Goal: Book appointment/travel/reservation

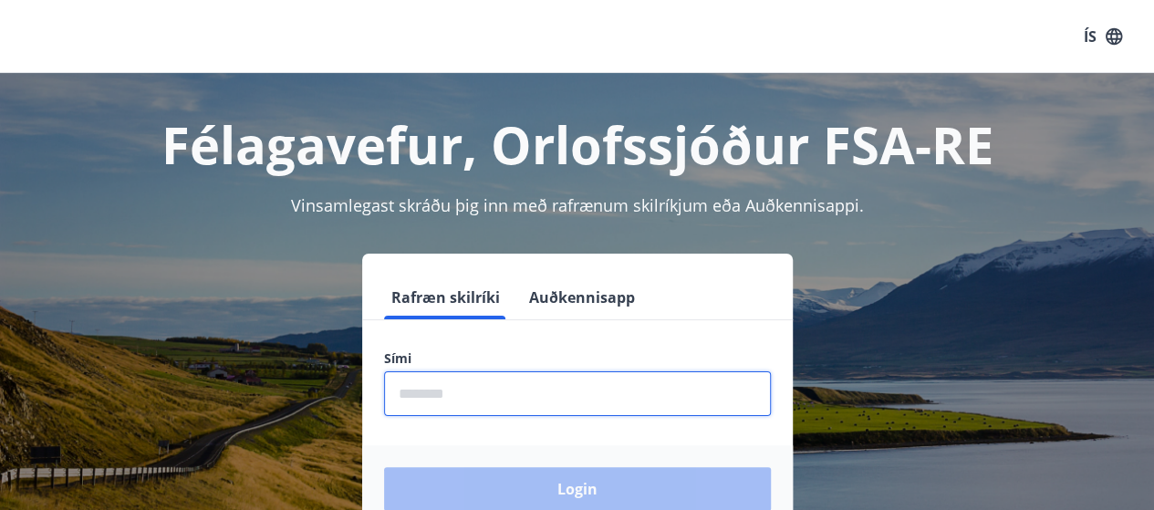
click at [485, 391] on input "phone" at bounding box center [577, 393] width 387 height 45
type input "********"
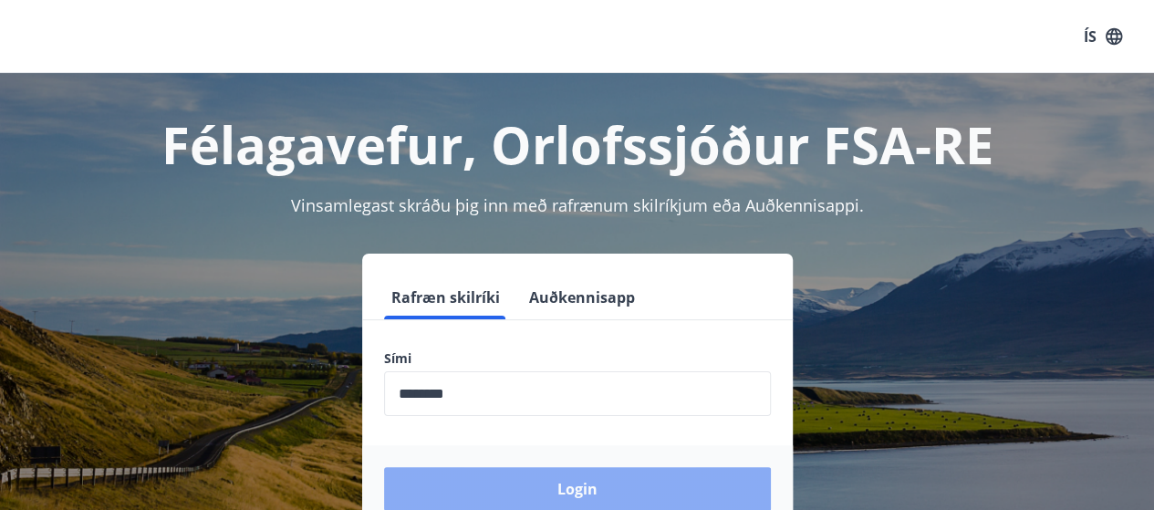
click at [558, 484] on button "Login" at bounding box center [577, 489] width 387 height 44
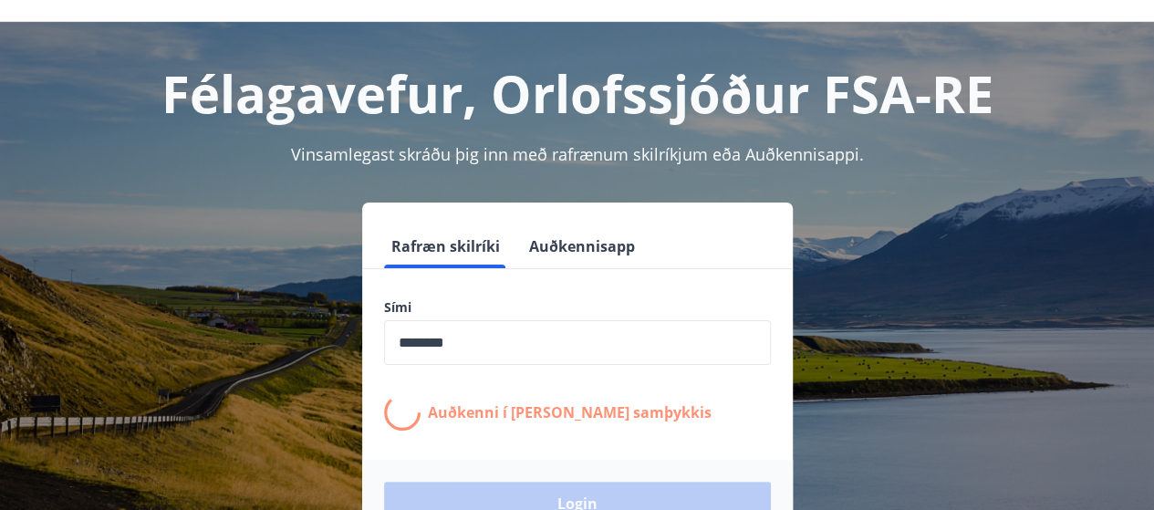
scroll to position [58, 0]
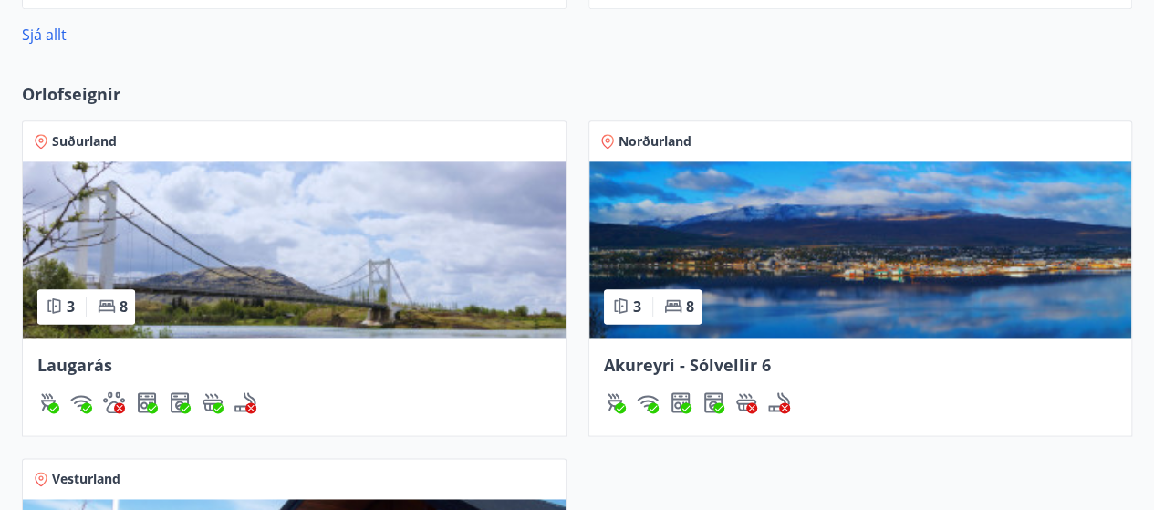
scroll to position [1113, 0]
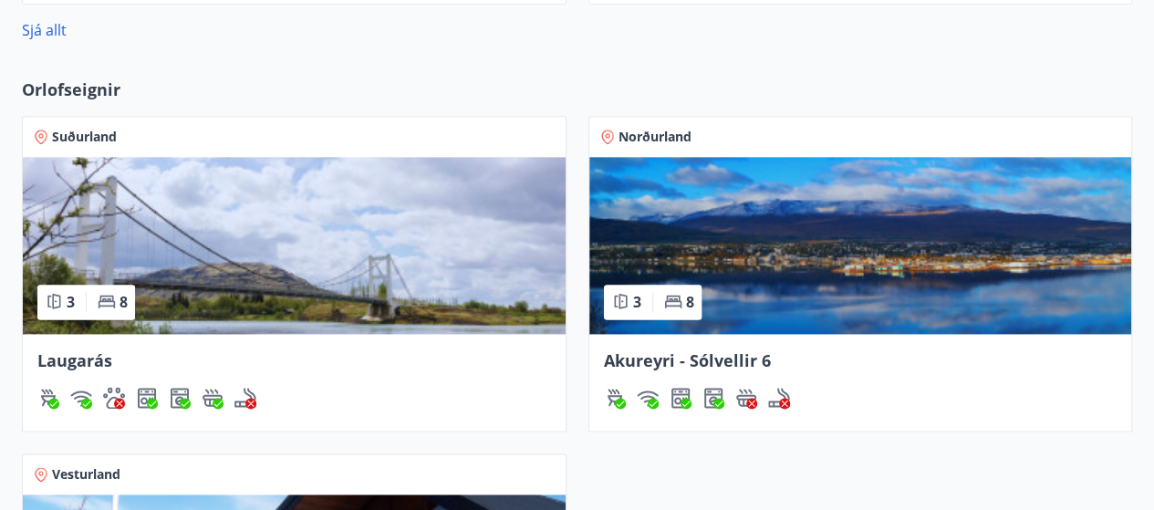
click at [315, 268] on img at bounding box center [294, 245] width 543 height 177
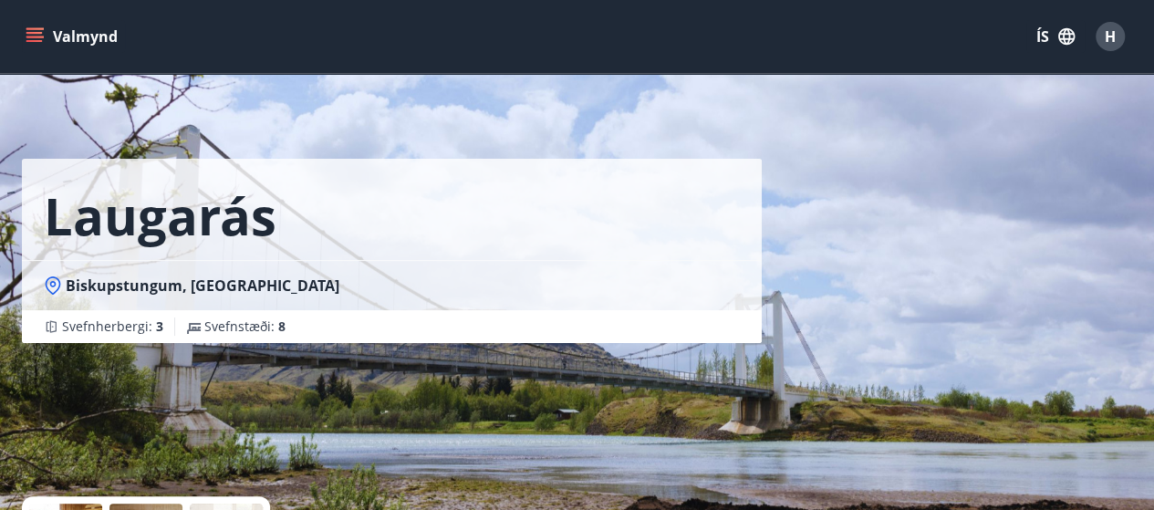
click at [40, 36] on icon "menu" at bounding box center [35, 36] width 18 height 18
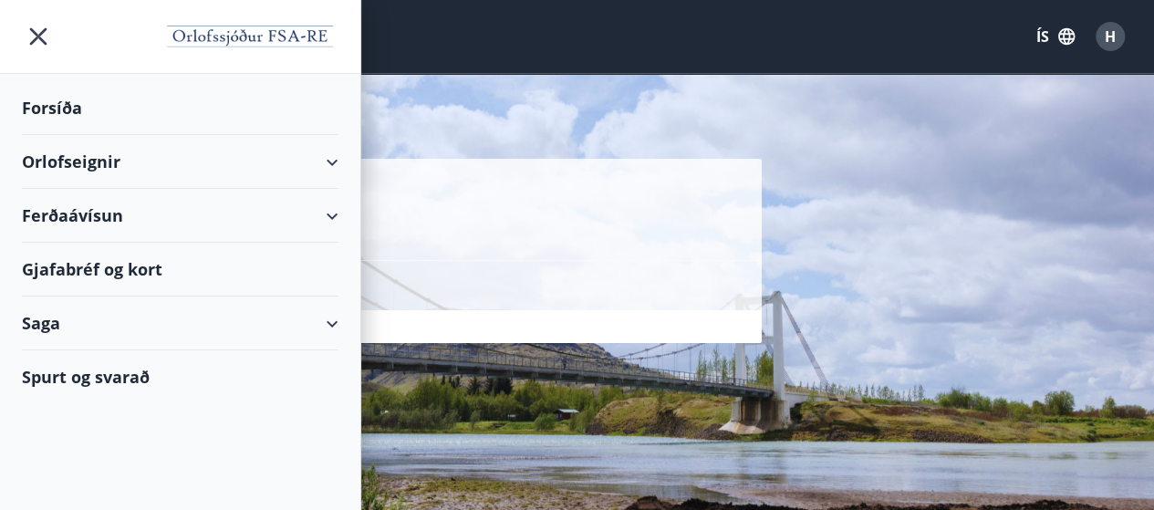
click at [108, 173] on div "Orlofseignir" at bounding box center [180, 162] width 316 height 54
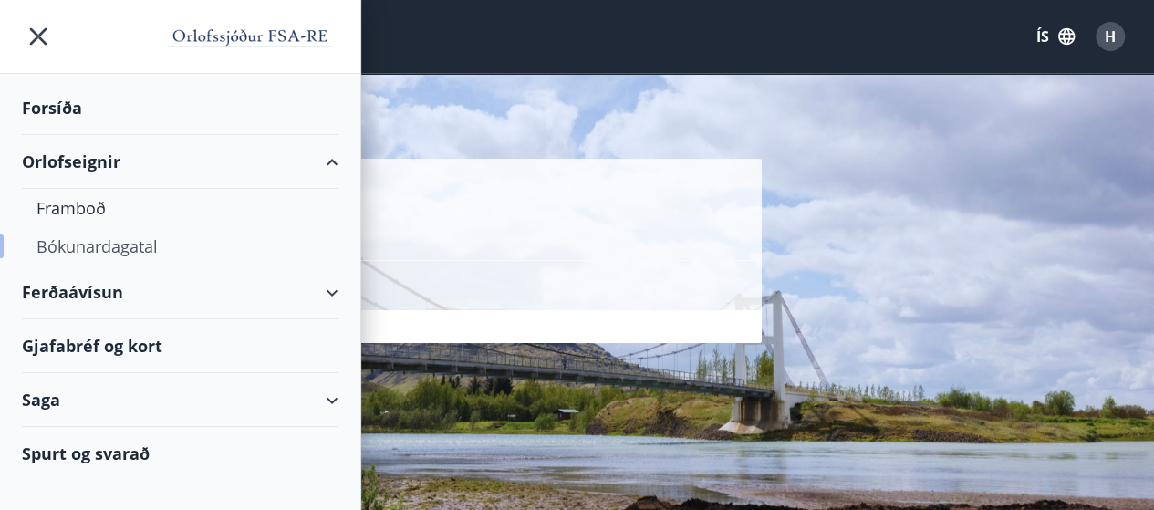
click at [140, 248] on div "Bókunardagatal" at bounding box center [179, 246] width 287 height 38
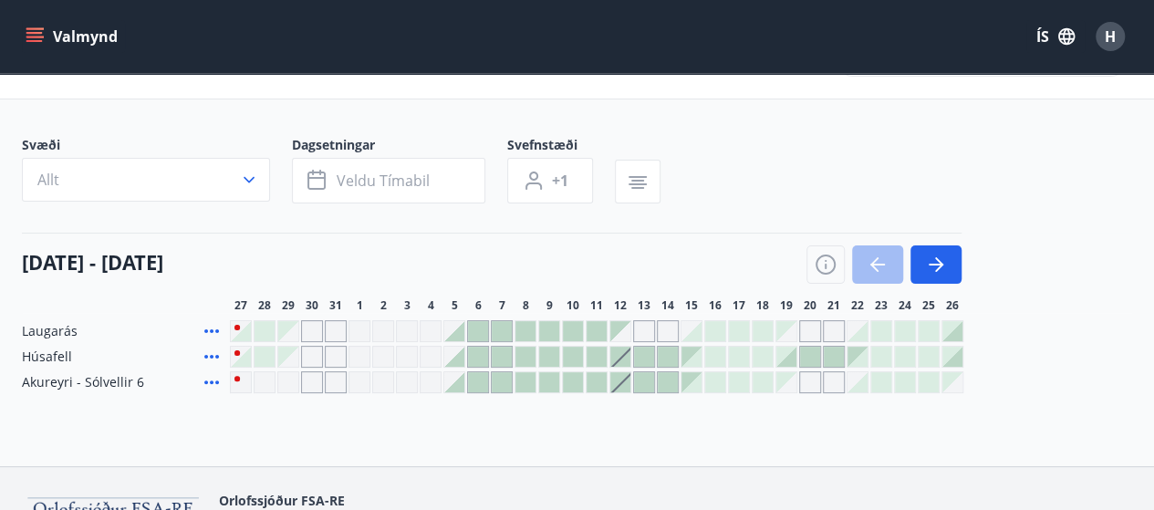
scroll to position [83, 0]
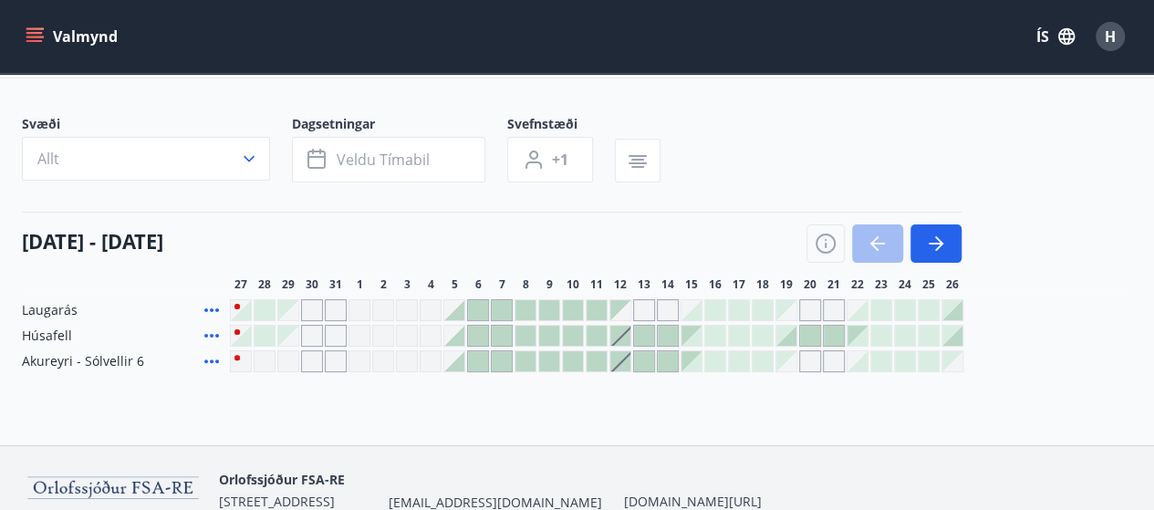
click at [993, 344] on div "Laugarás Húsafell Akureyri - [GEOGRAPHIC_DATA] 6" at bounding box center [577, 335] width 1110 height 73
click at [939, 250] on icon "button" at bounding box center [936, 244] width 22 height 22
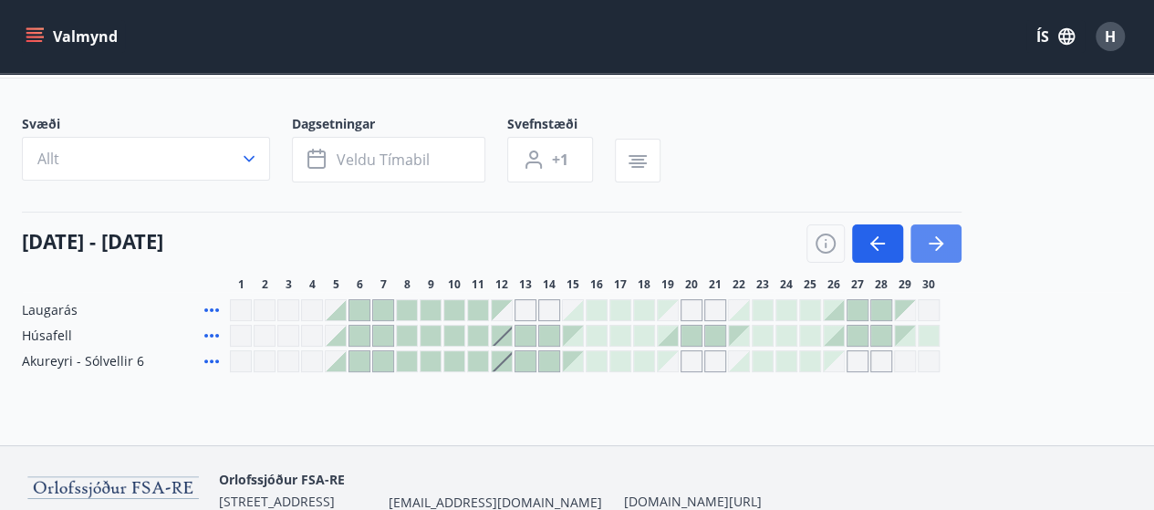
click at [945, 246] on icon "button" at bounding box center [936, 244] width 22 height 22
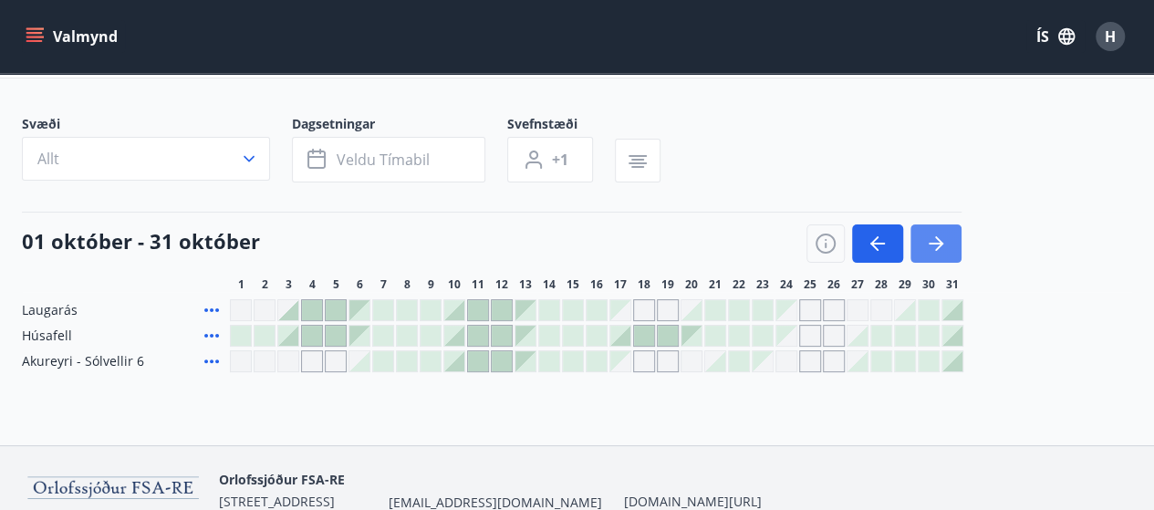
click at [954, 247] on button "button" at bounding box center [935, 243] width 51 height 38
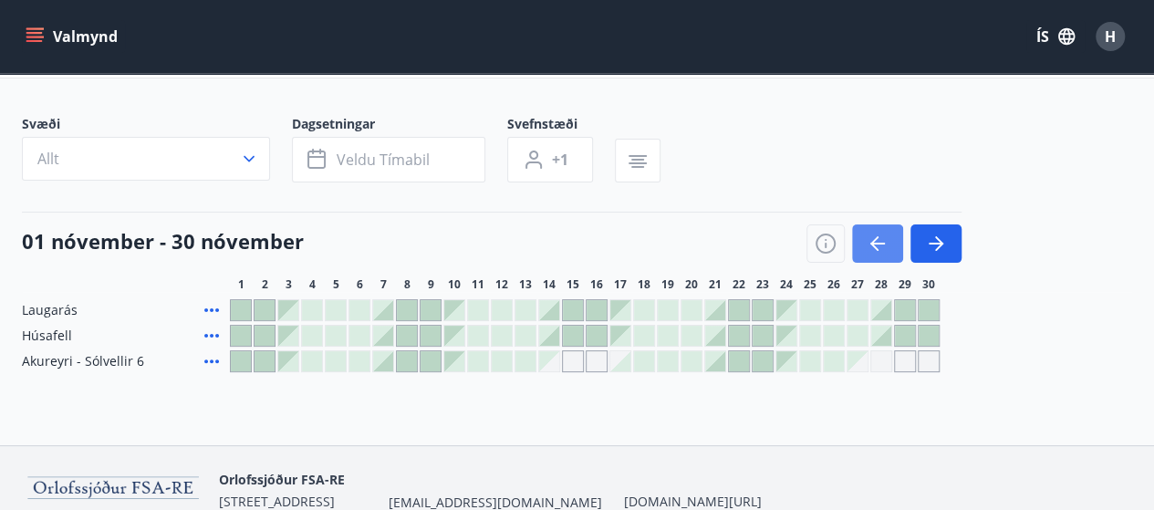
click at [877, 251] on icon "button" at bounding box center [877, 244] width 22 height 22
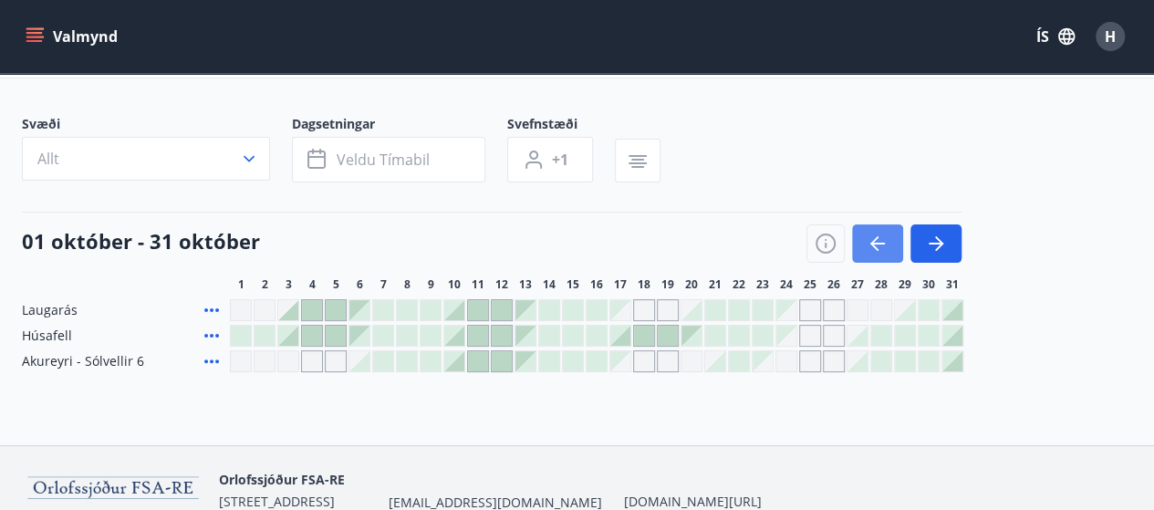
click at [883, 250] on icon "button" at bounding box center [877, 244] width 22 height 22
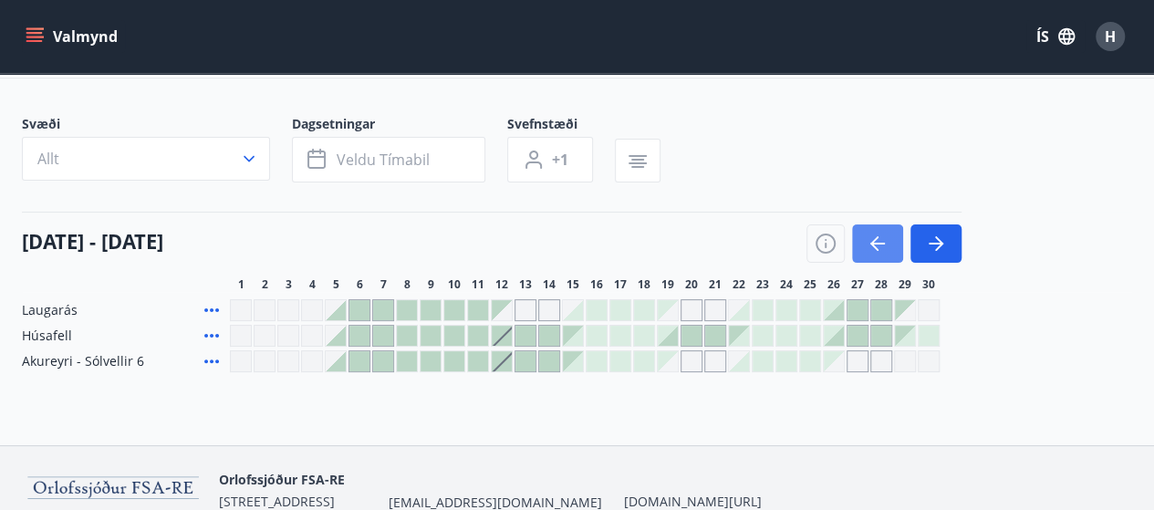
click at [886, 249] on icon "button" at bounding box center [877, 244] width 22 height 22
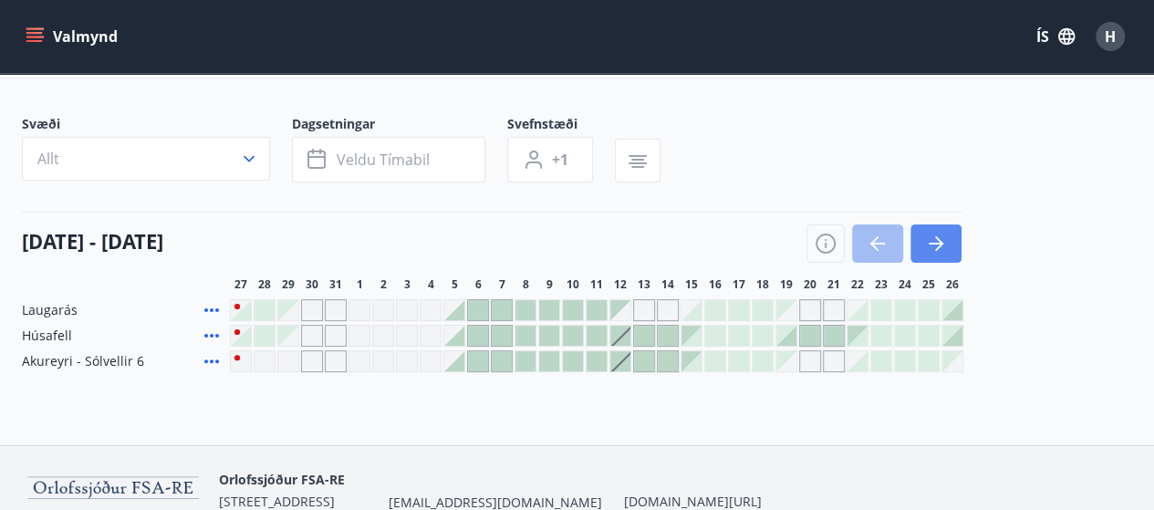
click at [943, 257] on button "button" at bounding box center [935, 243] width 51 height 38
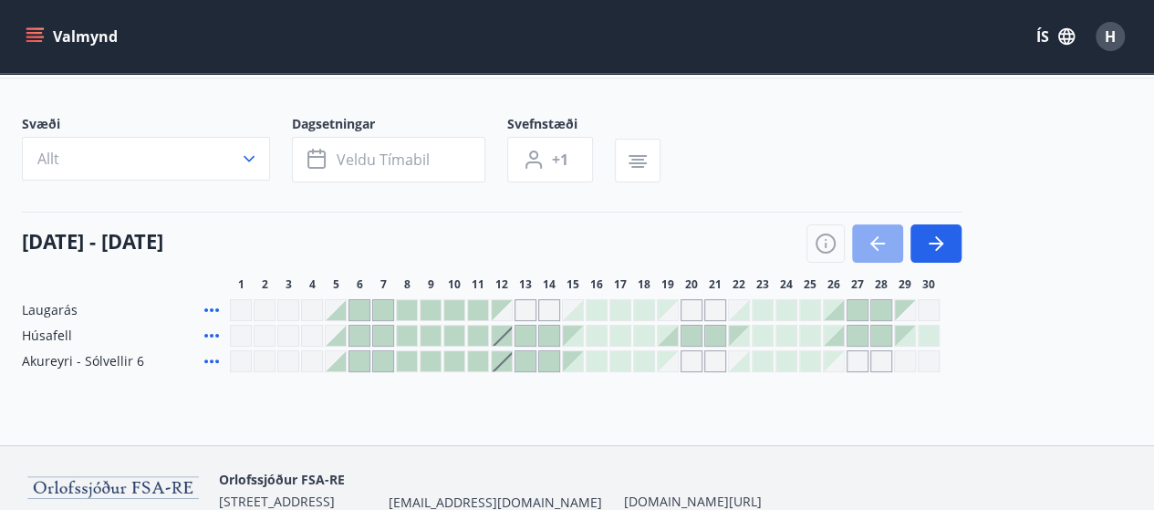
click at [874, 233] on icon "button" at bounding box center [877, 244] width 22 height 22
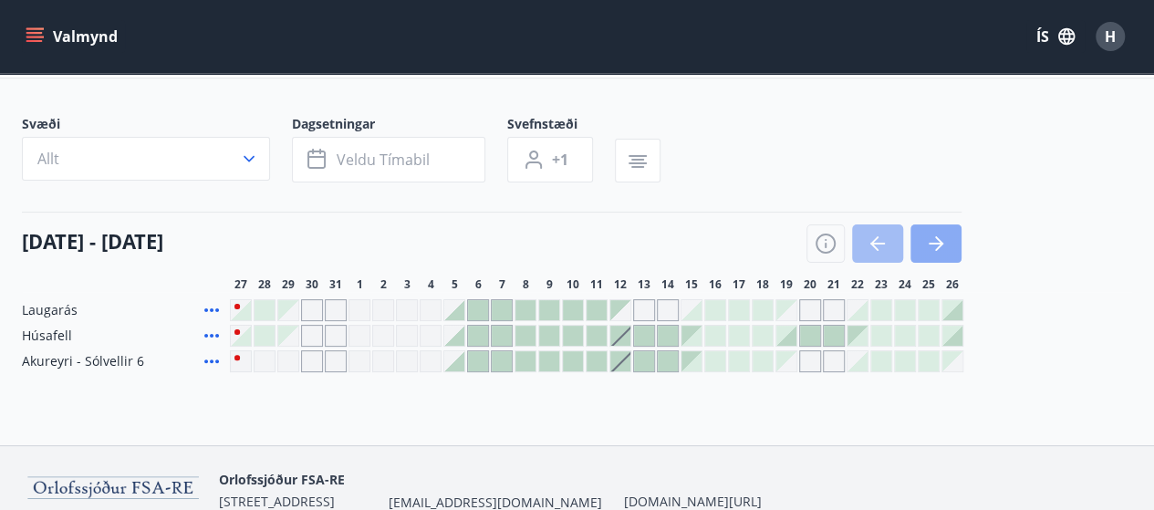
click at [938, 233] on icon "button" at bounding box center [936, 244] width 22 height 22
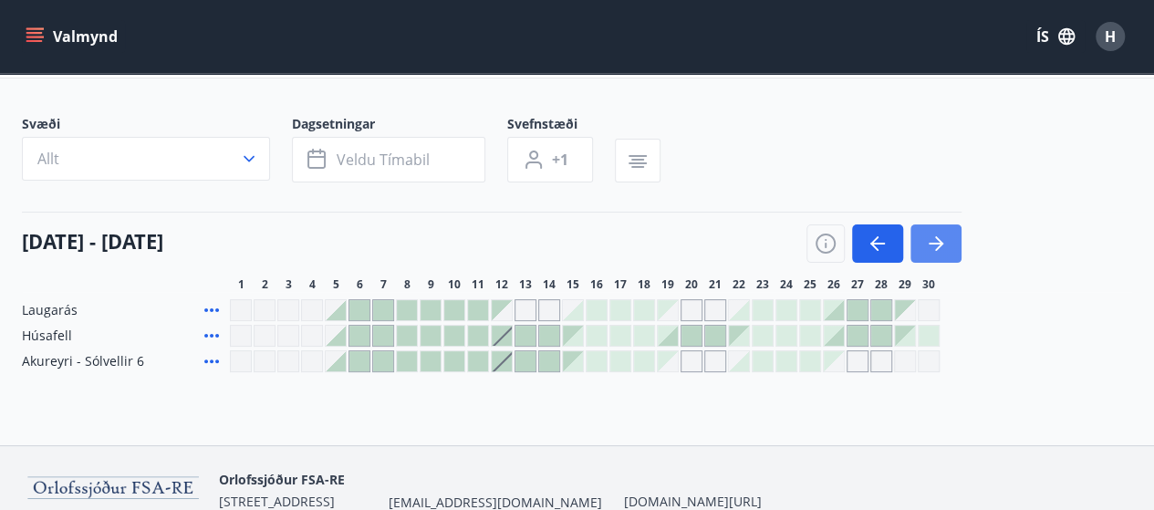
click at [933, 243] on icon "button" at bounding box center [936, 244] width 15 height 2
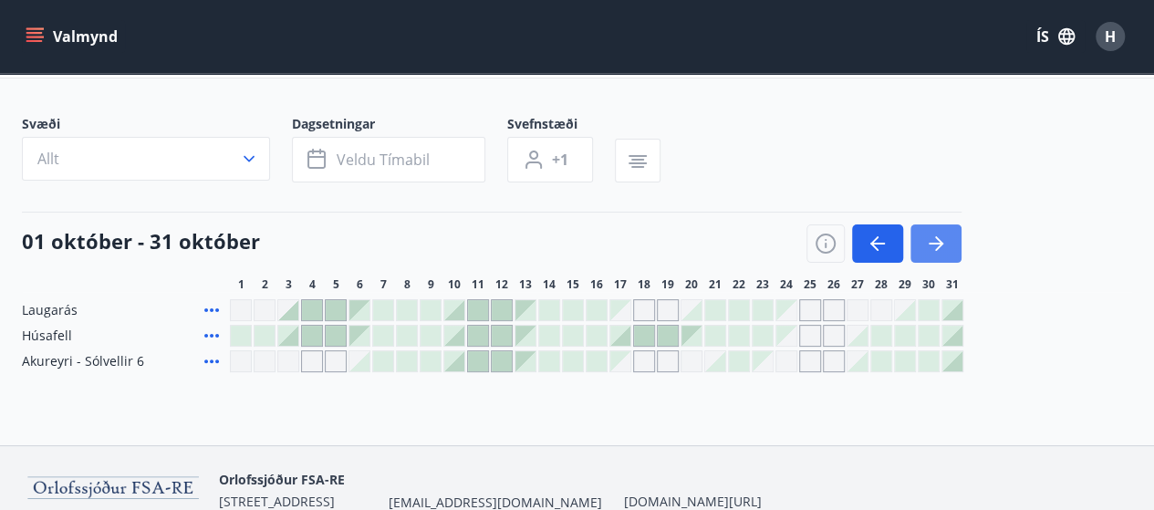
click at [940, 255] on button "button" at bounding box center [935, 243] width 51 height 38
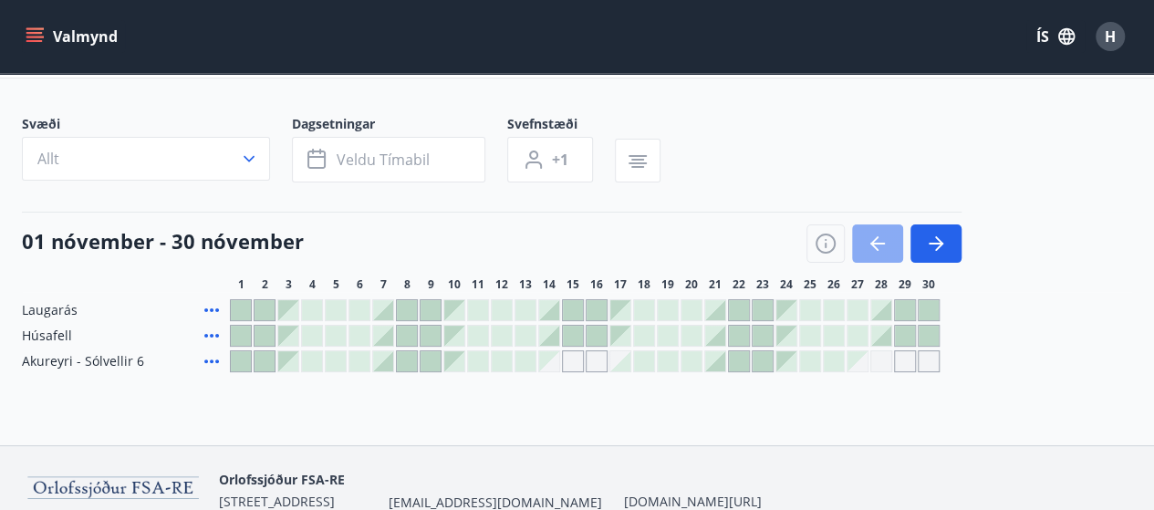
click at [889, 244] on button "button" at bounding box center [877, 243] width 51 height 38
